Goal: Task Accomplishment & Management: Complete application form

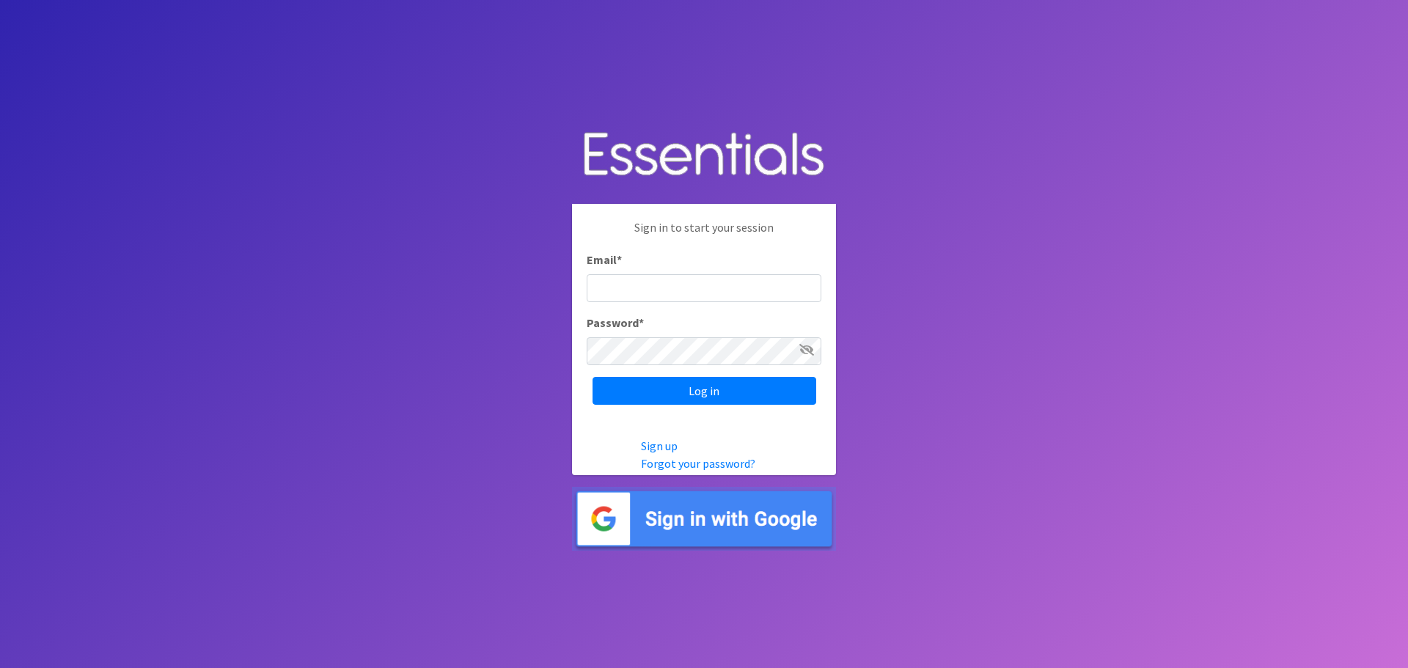
click at [940, 331] on body "Sign in to start your session Email * Password * Log in Sign up Forgot your pas…" at bounding box center [704, 334] width 1408 height 668
click at [683, 289] on input "Email *" at bounding box center [704, 288] width 235 height 28
type input "[EMAIL_ADDRESS][DOMAIN_NAME]"
click at [592, 377] on input "Log in" at bounding box center [704, 391] width 224 height 28
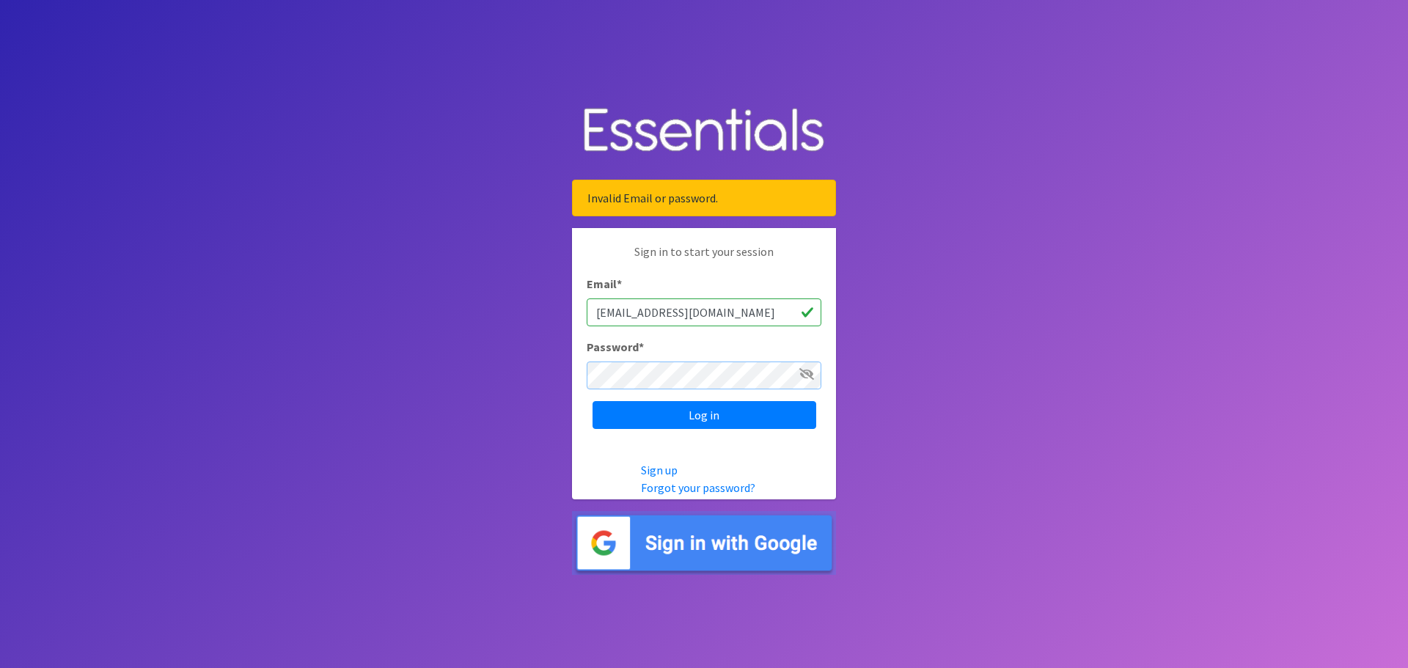
click at [592, 401] on input "Log in" at bounding box center [704, 415] width 224 height 28
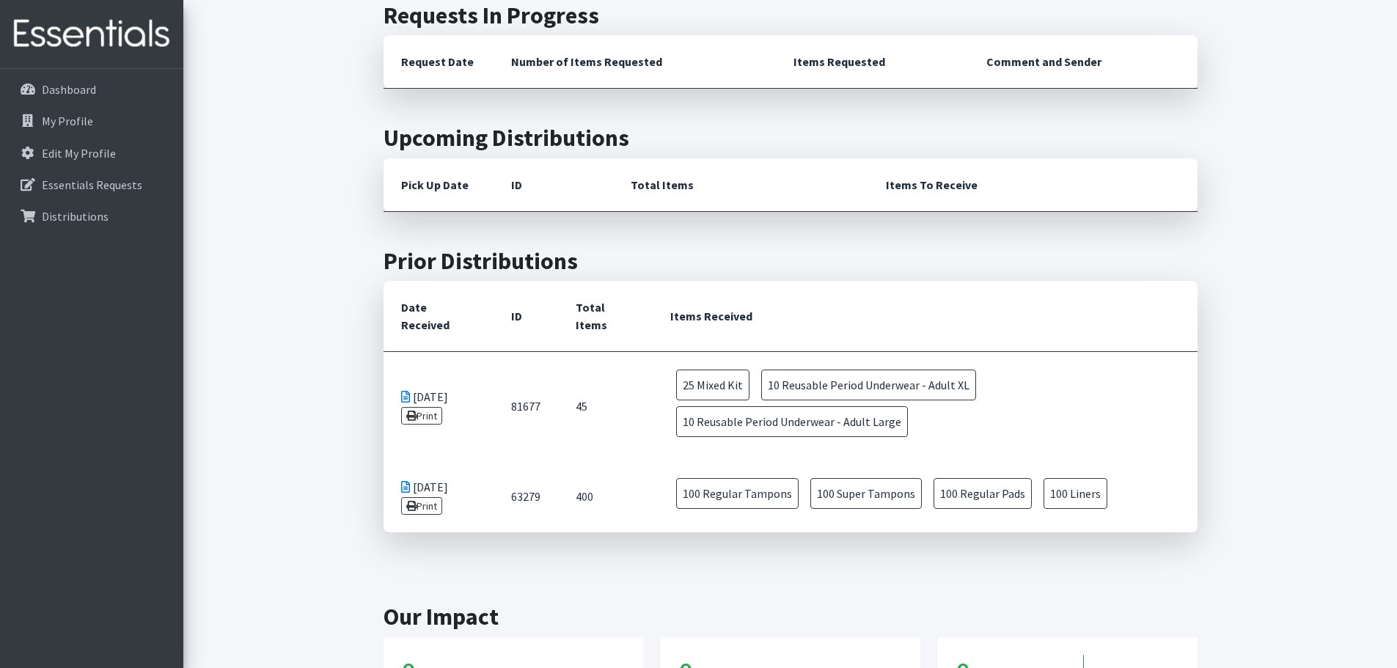
scroll to position [440, 0]
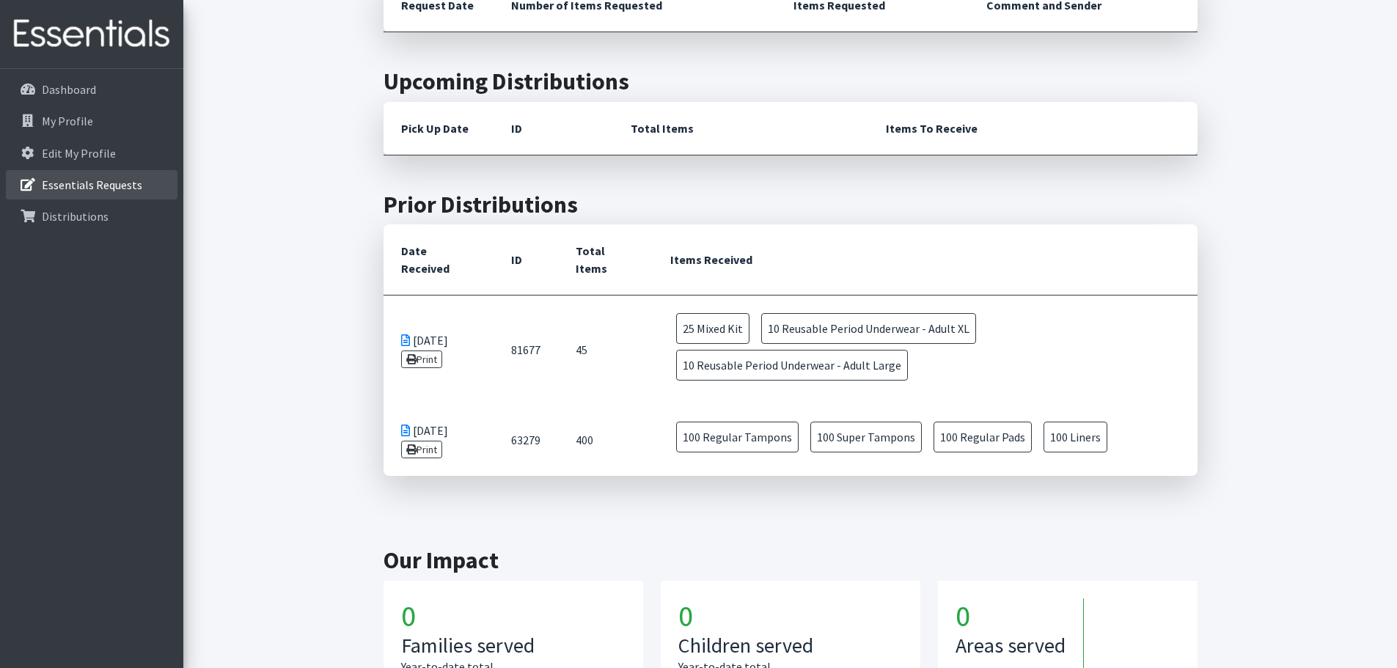
click at [124, 188] on p "Essentials Requests" at bounding box center [92, 184] width 100 height 15
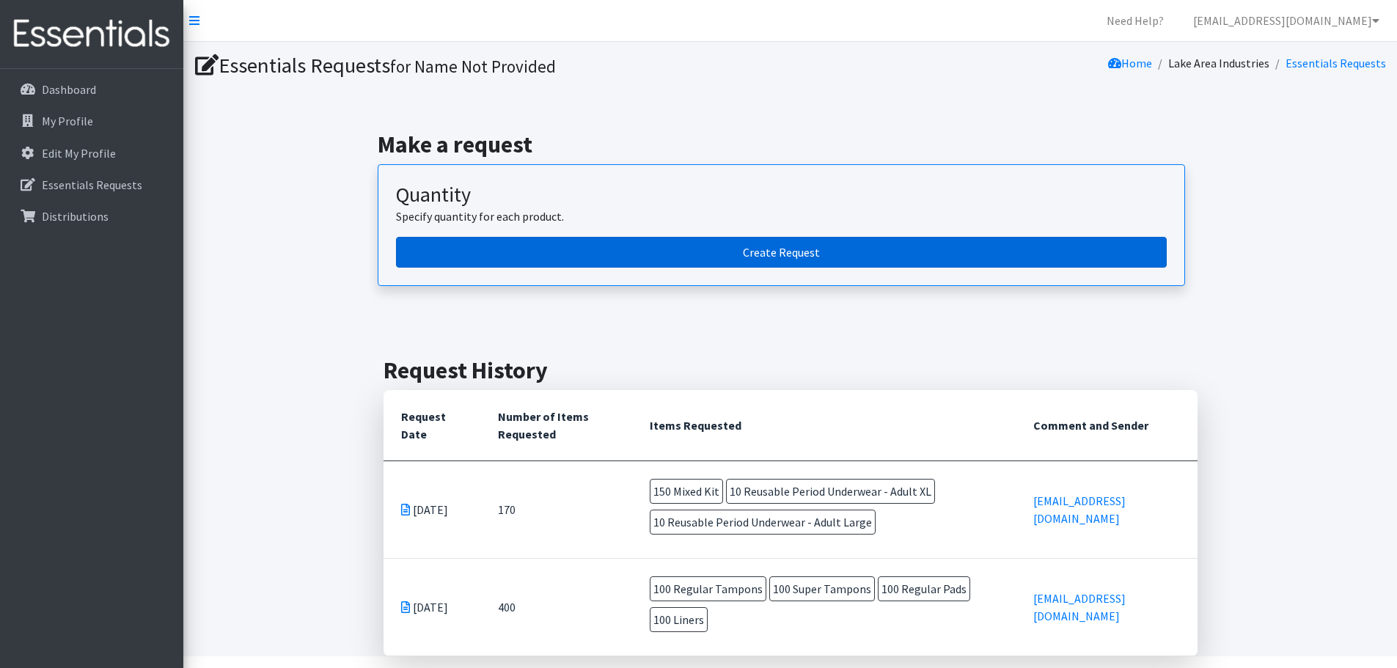
click at [790, 246] on link "Create Request" at bounding box center [781, 252] width 771 height 31
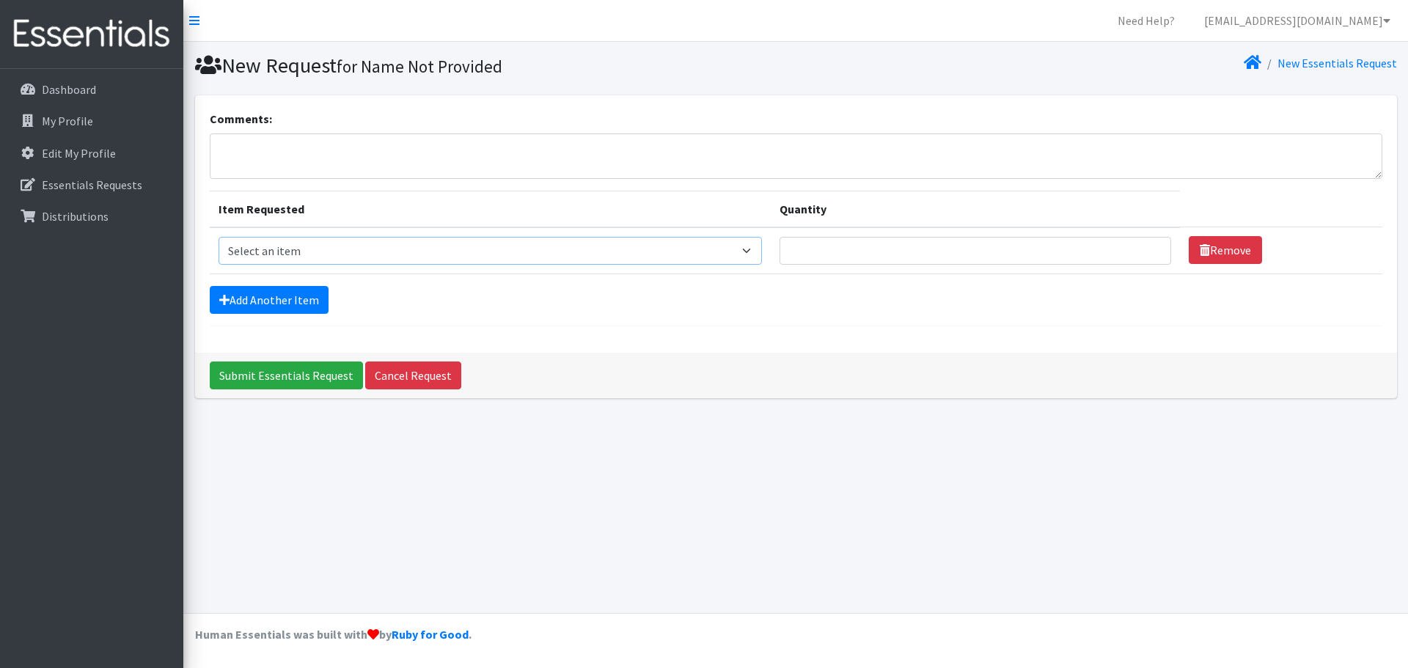
click at [361, 254] on select "Select an item Mixed Kit Pad Kit Reusable Period Underwear - Adult Medium Reusa…" at bounding box center [490, 251] width 543 height 28
click at [219, 237] on select "Select an item Mixed Kit Pad Kit Reusable Period Underwear - Adult Medium Reusa…" at bounding box center [490, 251] width 543 height 28
click at [762, 252] on select "Select an item Mixed Kit Pad Kit Reusable Period Underwear - Adult Medium Reusa…" at bounding box center [490, 251] width 543 height 28
select select "14445"
click at [219, 237] on select "Select an item Mixed Kit Pad Kit Reusable Period Underwear - Adult Medium Reusa…" at bounding box center [490, 251] width 543 height 28
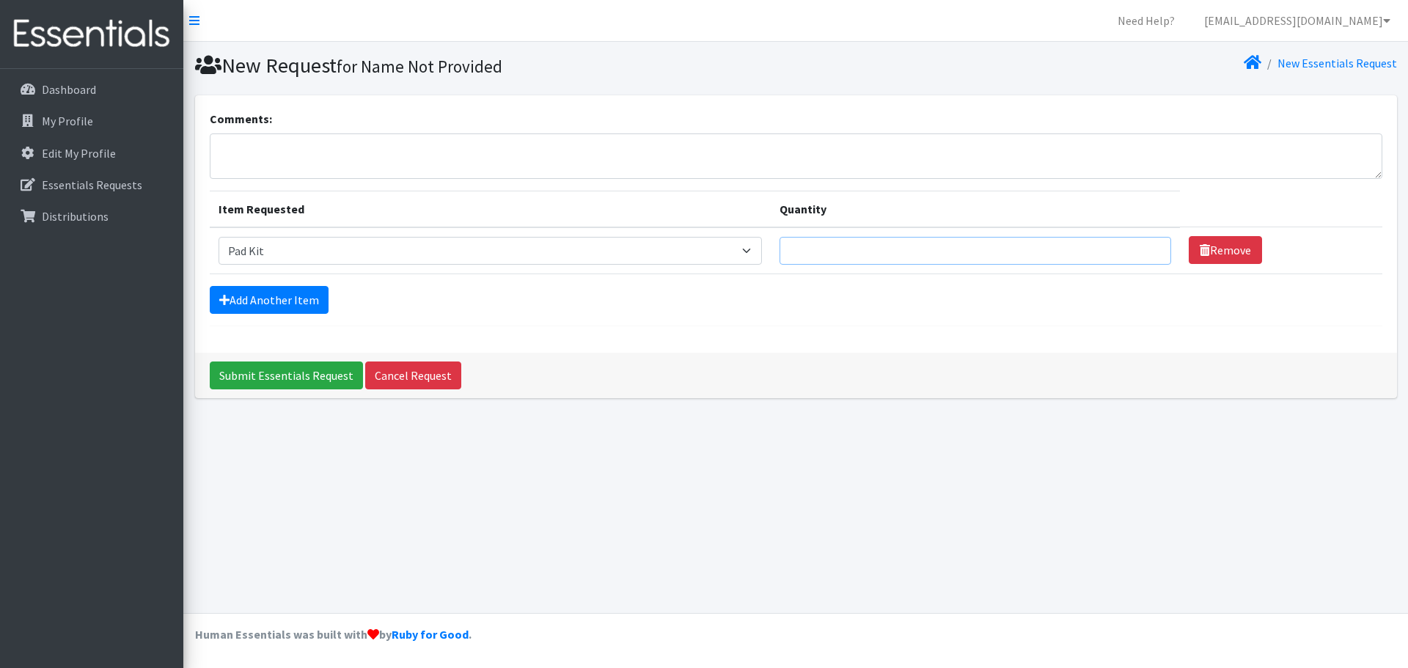
click at [881, 259] on input "Quantity" at bounding box center [975, 251] width 392 height 28
click at [54, 178] on p "Essentials Requests" at bounding box center [92, 184] width 100 height 15
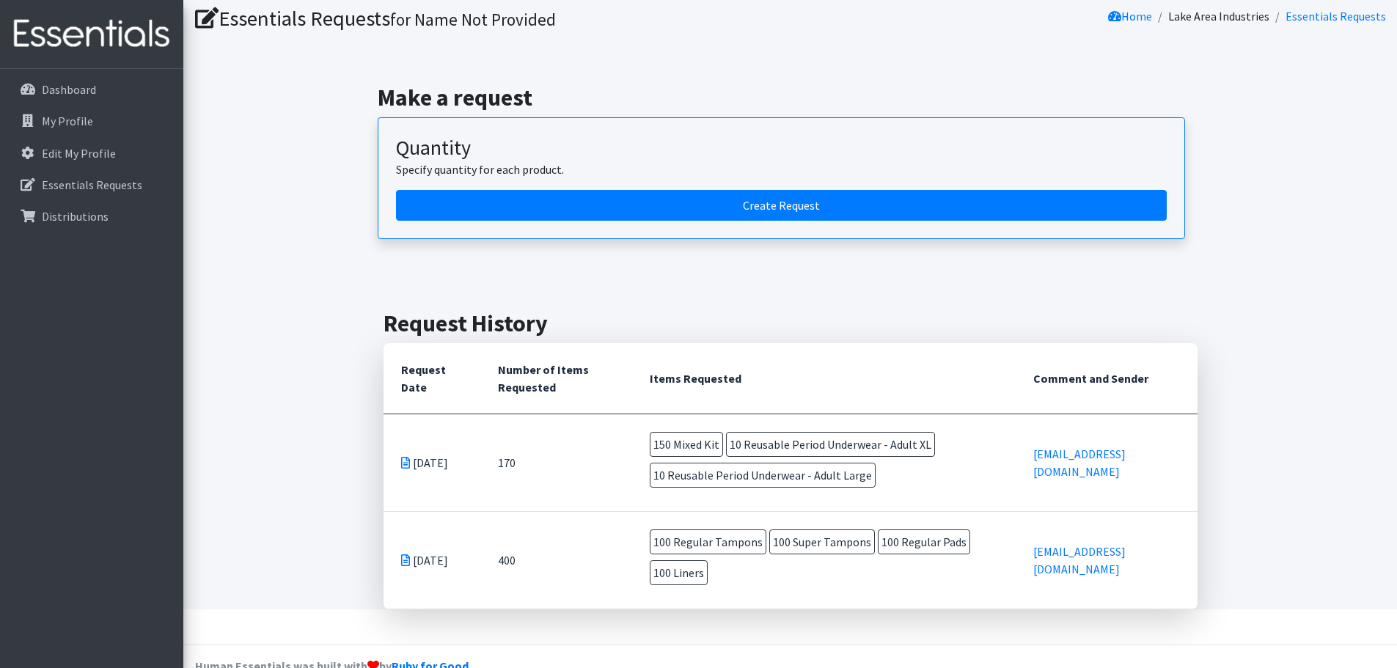
scroll to position [78, 0]
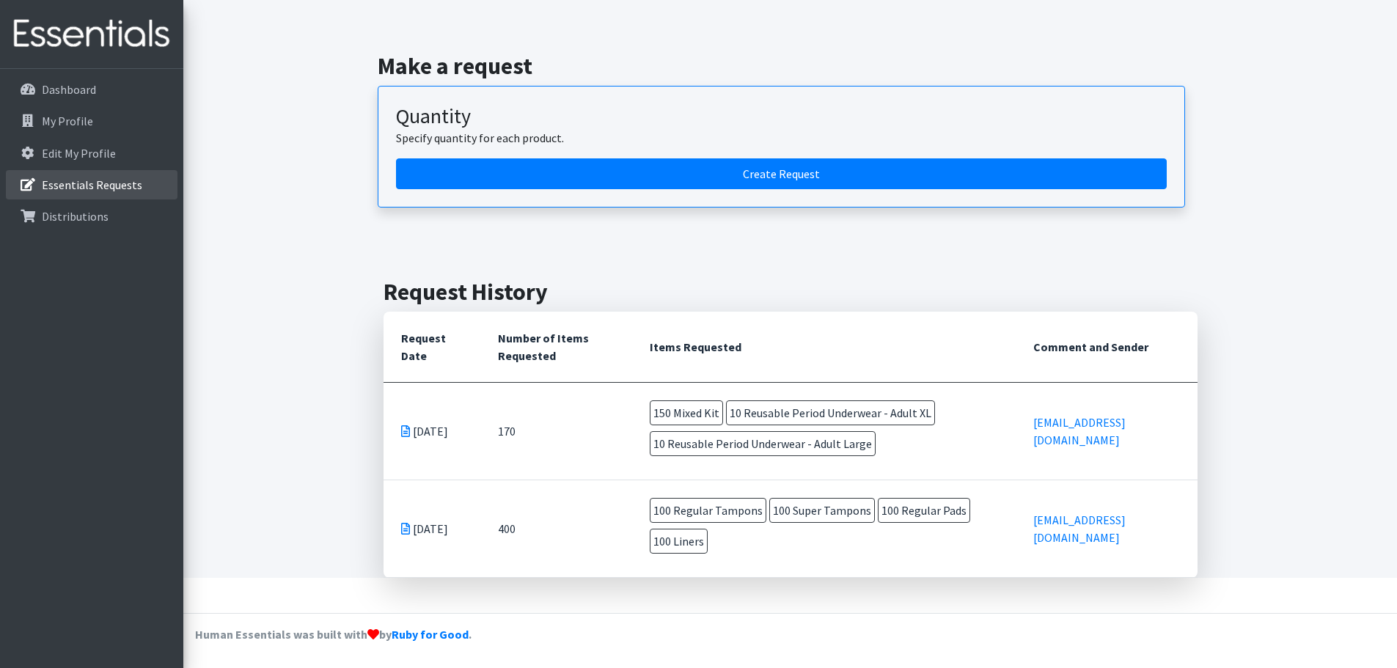
click at [74, 181] on p "Essentials Requests" at bounding box center [92, 184] width 100 height 15
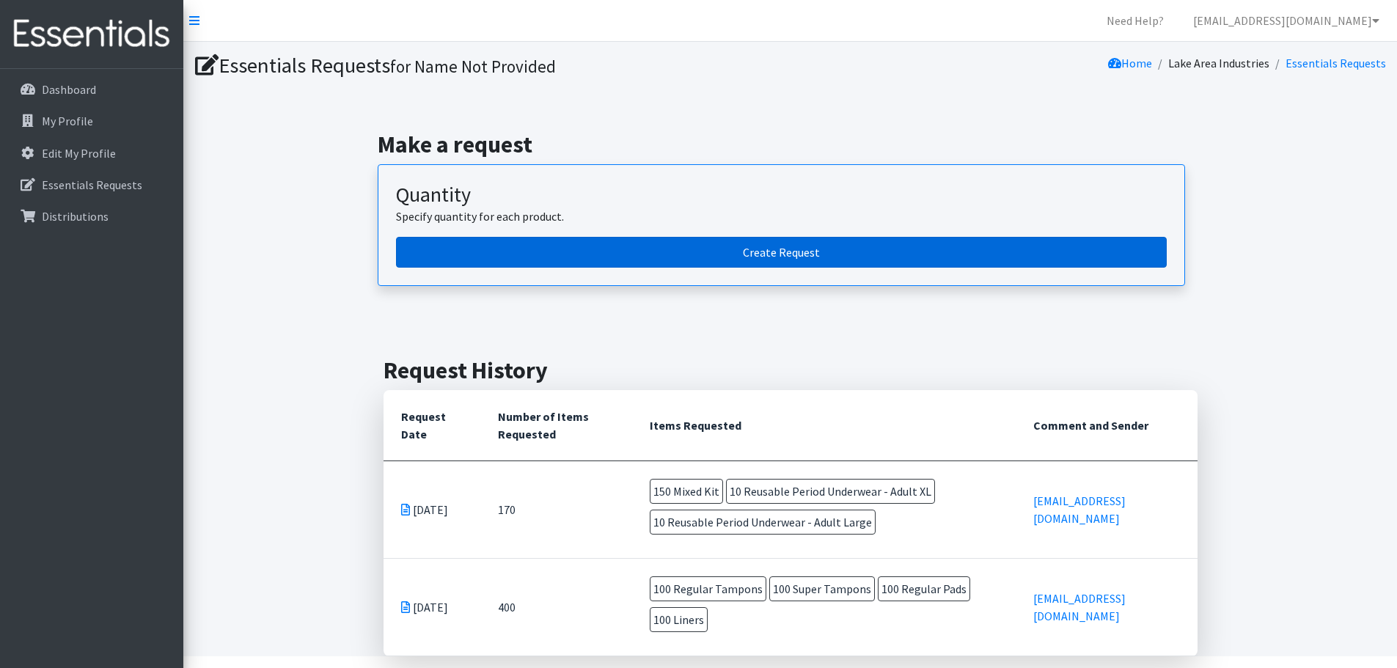
click at [782, 249] on link "Create Request" at bounding box center [781, 252] width 771 height 31
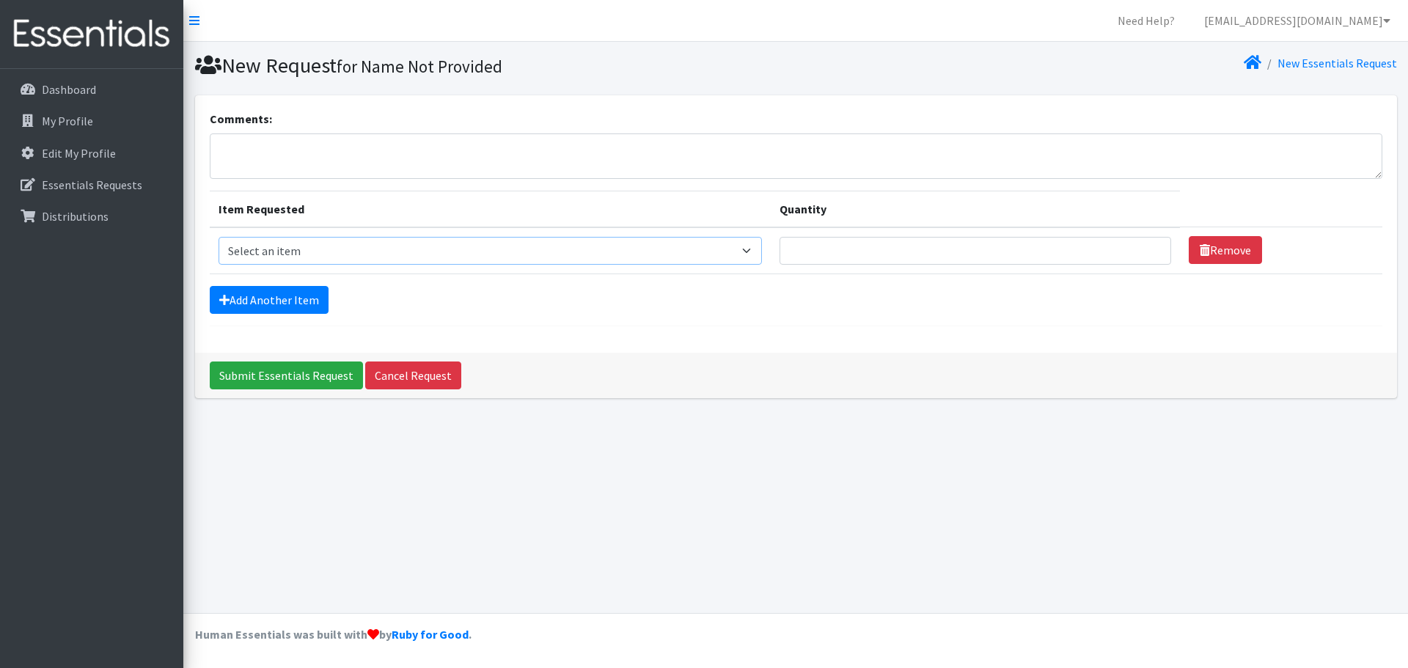
click at [288, 258] on select "Select an item Mixed Kit Pad Kit Reusable Period Underwear - Adult Medium Reusa…" at bounding box center [490, 251] width 543 height 28
select select "14447"
click at [219, 237] on select "Select an item Mixed Kit Pad Kit Reusable Period Underwear - Adult Medium Reusa…" at bounding box center [490, 251] width 543 height 28
drag, startPoint x: 859, startPoint y: 241, endPoint x: 871, endPoint y: 252, distance: 16.6
click at [862, 243] on input "Quantity" at bounding box center [975, 251] width 392 height 28
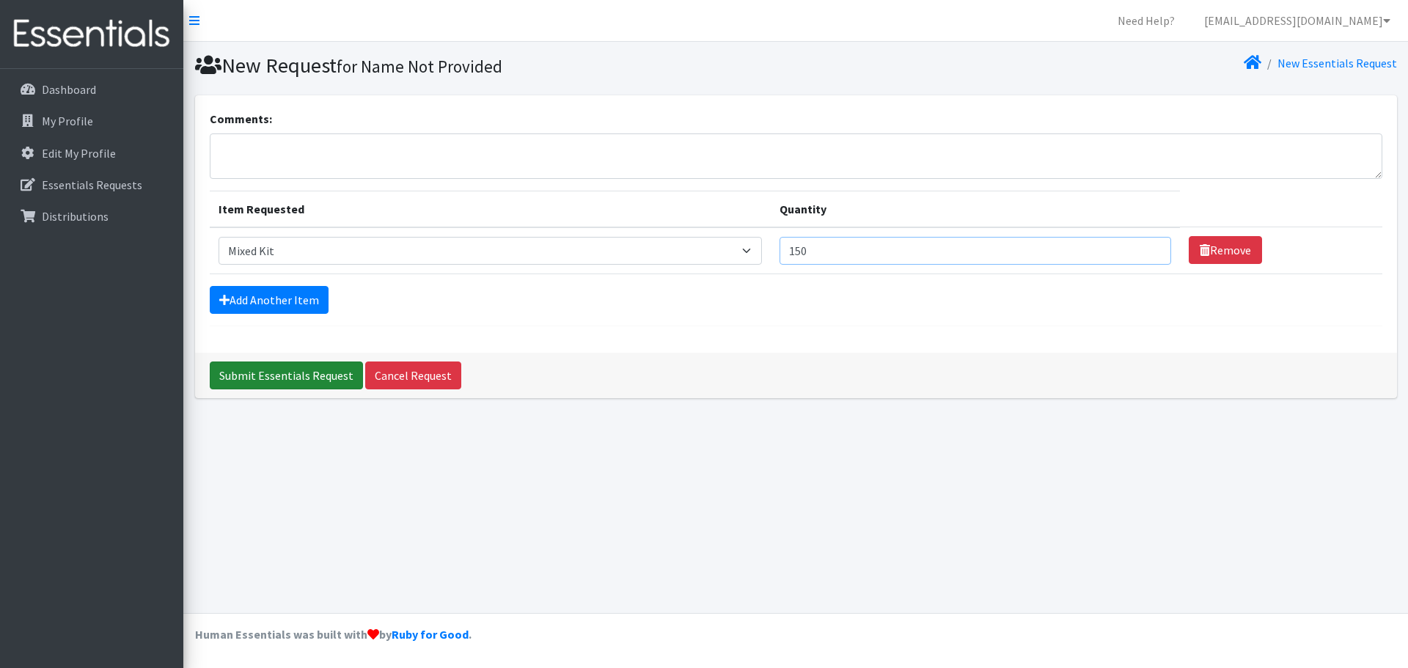
type input "150"
click at [288, 380] on input "Submit Essentials Request" at bounding box center [286, 376] width 153 height 28
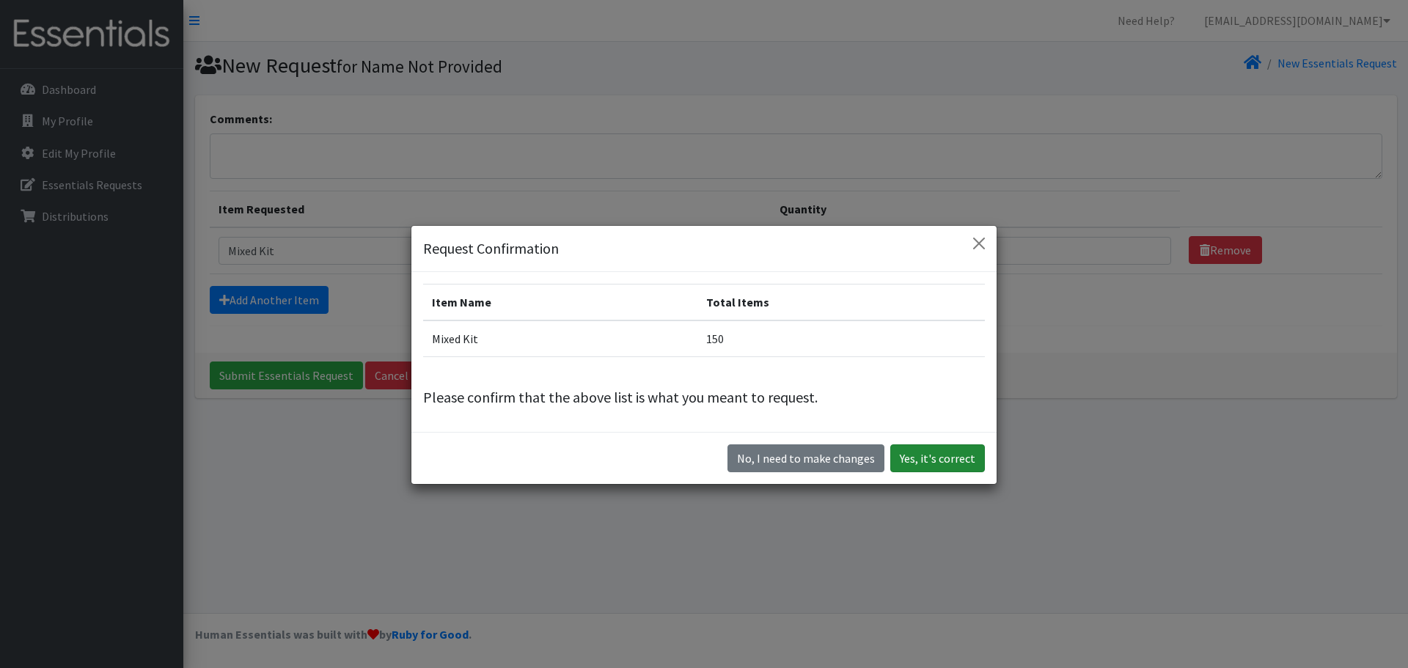
click at [966, 460] on button "Yes, it's correct" at bounding box center [937, 458] width 95 height 28
